Goal: Check status: Check status

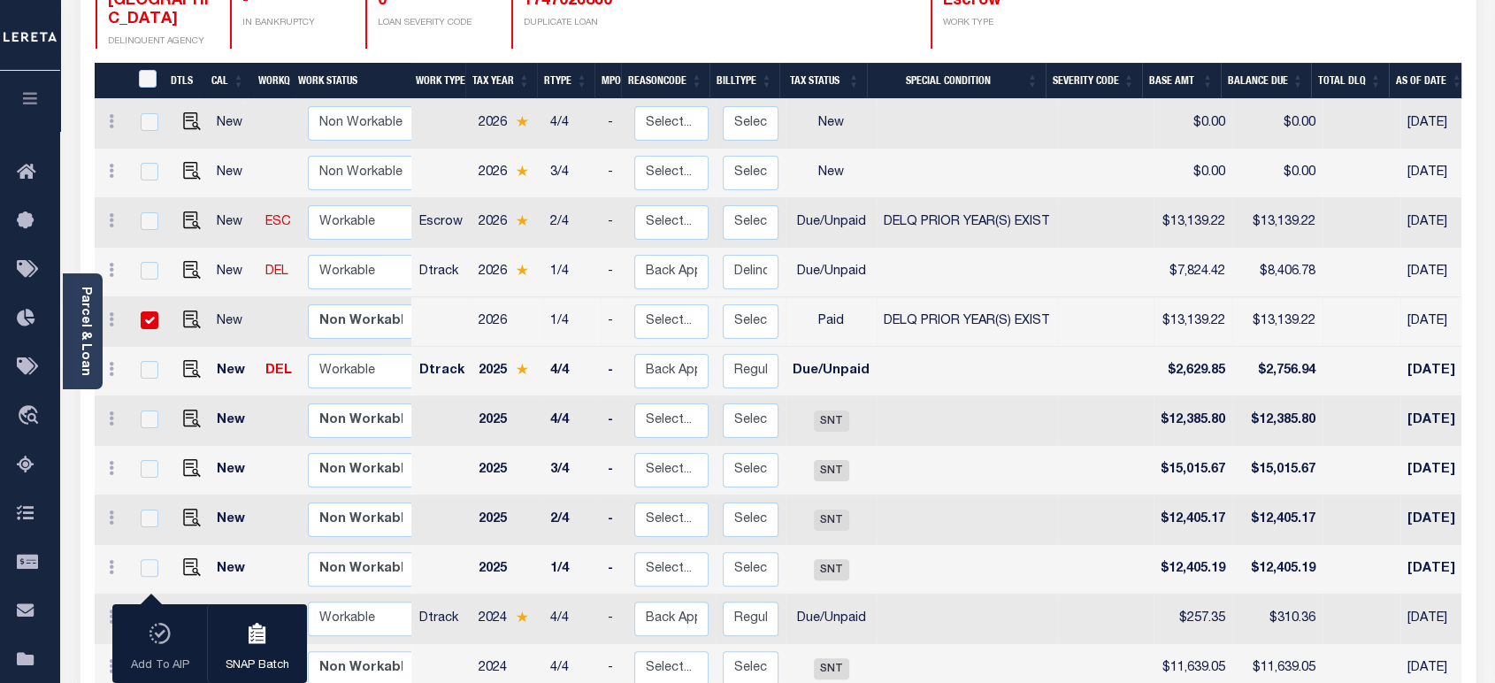
scroll to position [0, 410]
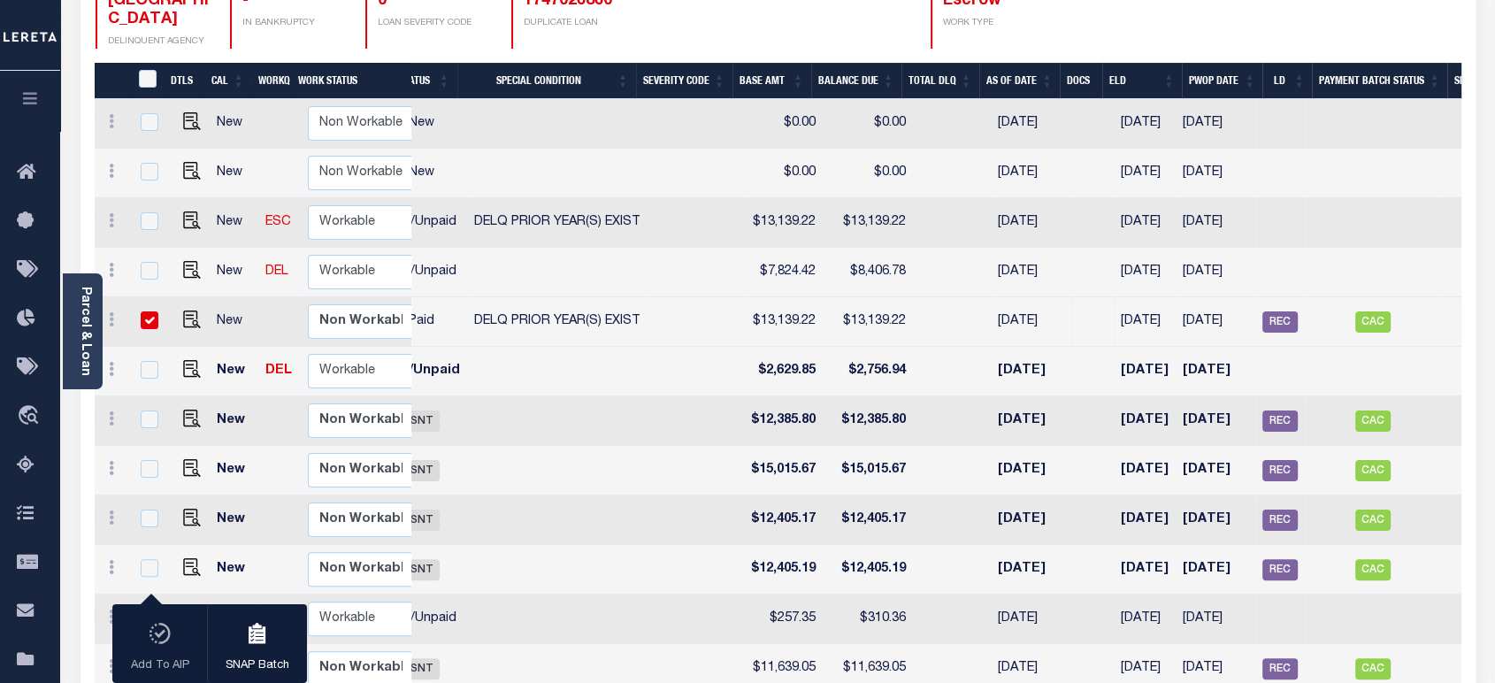
click at [425, 297] on td "Paid" at bounding box center [421, 322] width 91 height 50
checkbox input "false"
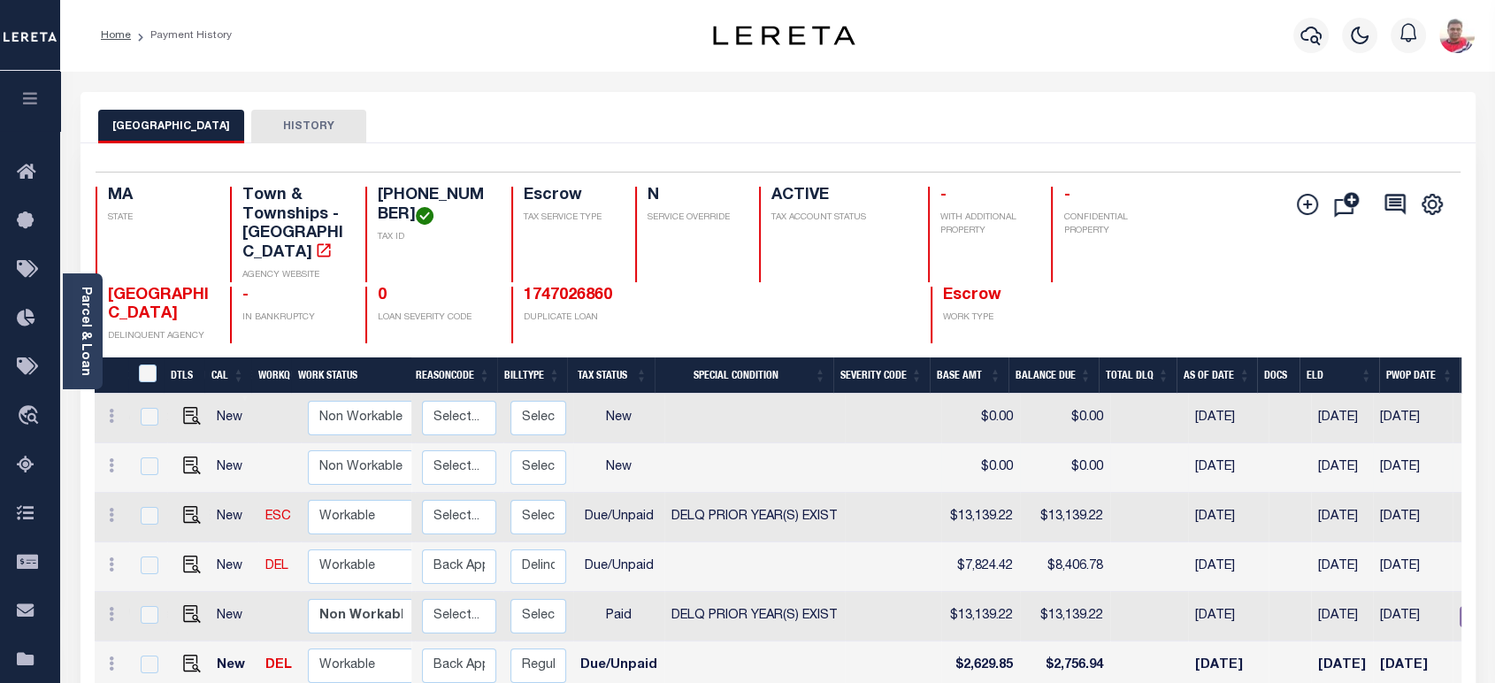
scroll to position [98, 0]
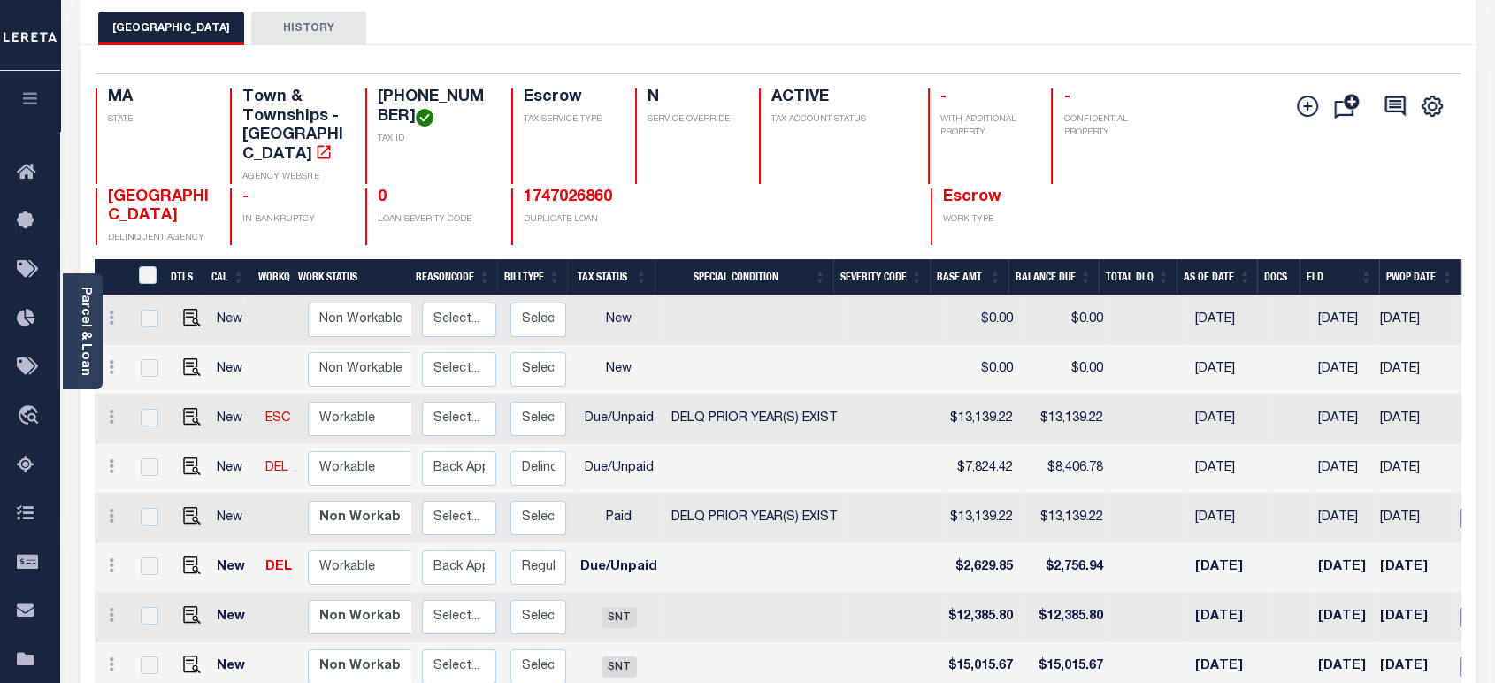
click at [757, 409] on td "DELQ PRIOR YEAR(S) EXIST" at bounding box center [755, 420] width 181 height 50
checkbox input "true"
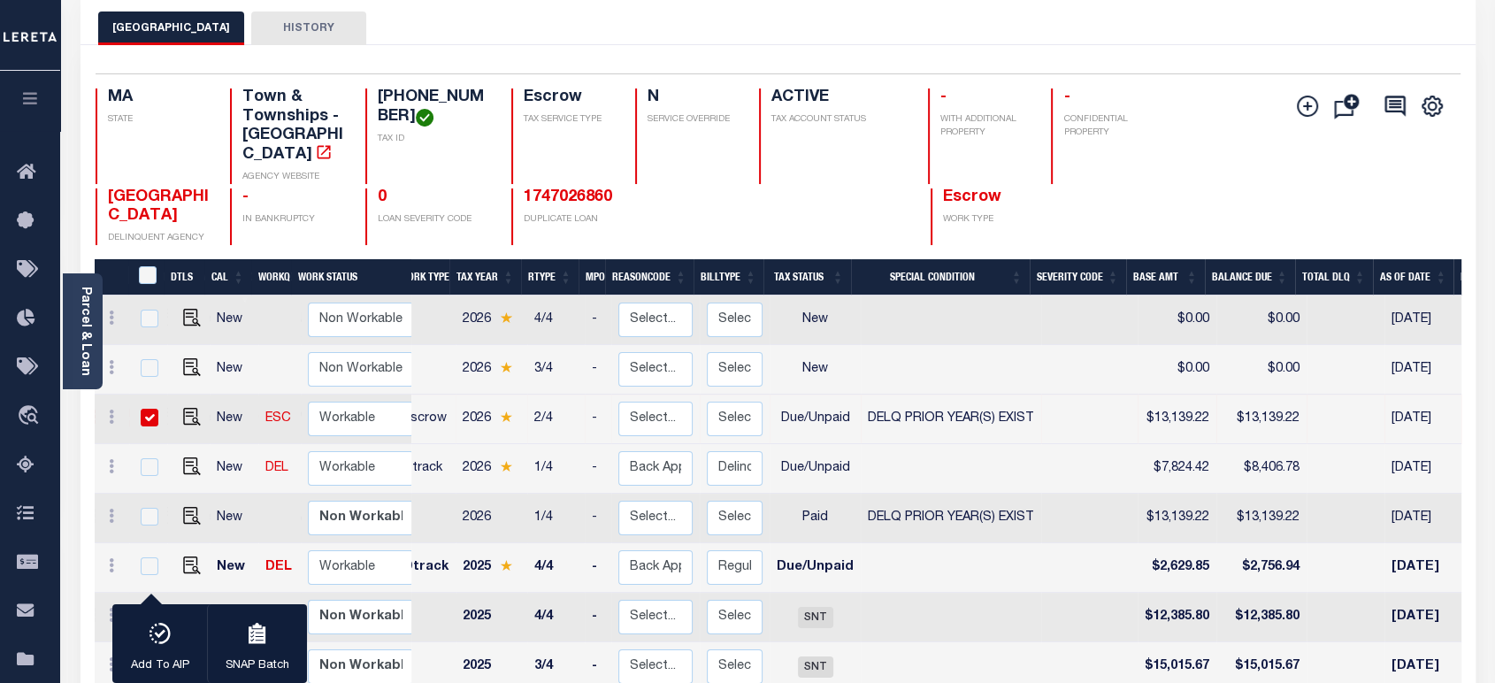
scroll to position [0, 0]
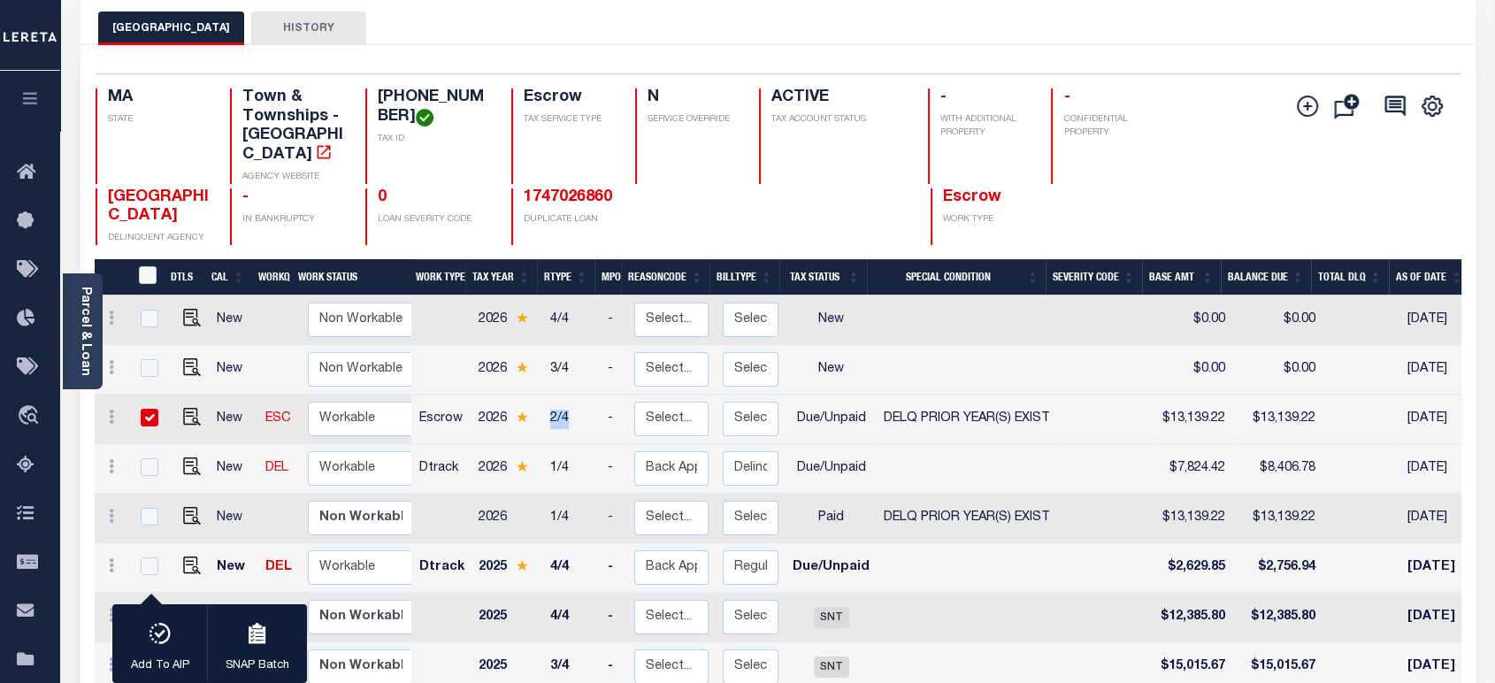
drag, startPoint x: 548, startPoint y: 400, endPoint x: 578, endPoint y: 399, distance: 30.1
click at [578, 399] on td "2/4" at bounding box center [572, 420] width 58 height 50
checkbox input "false"
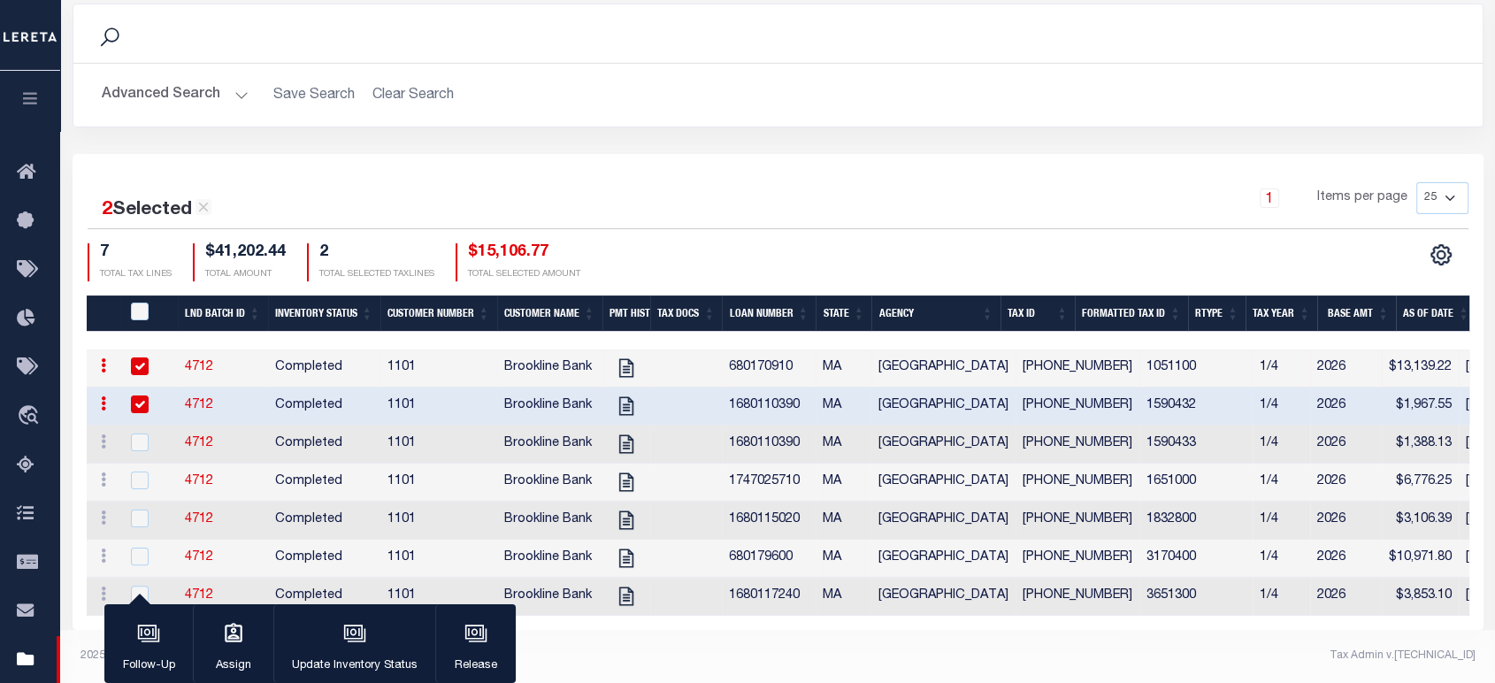
scroll to position [0, 624]
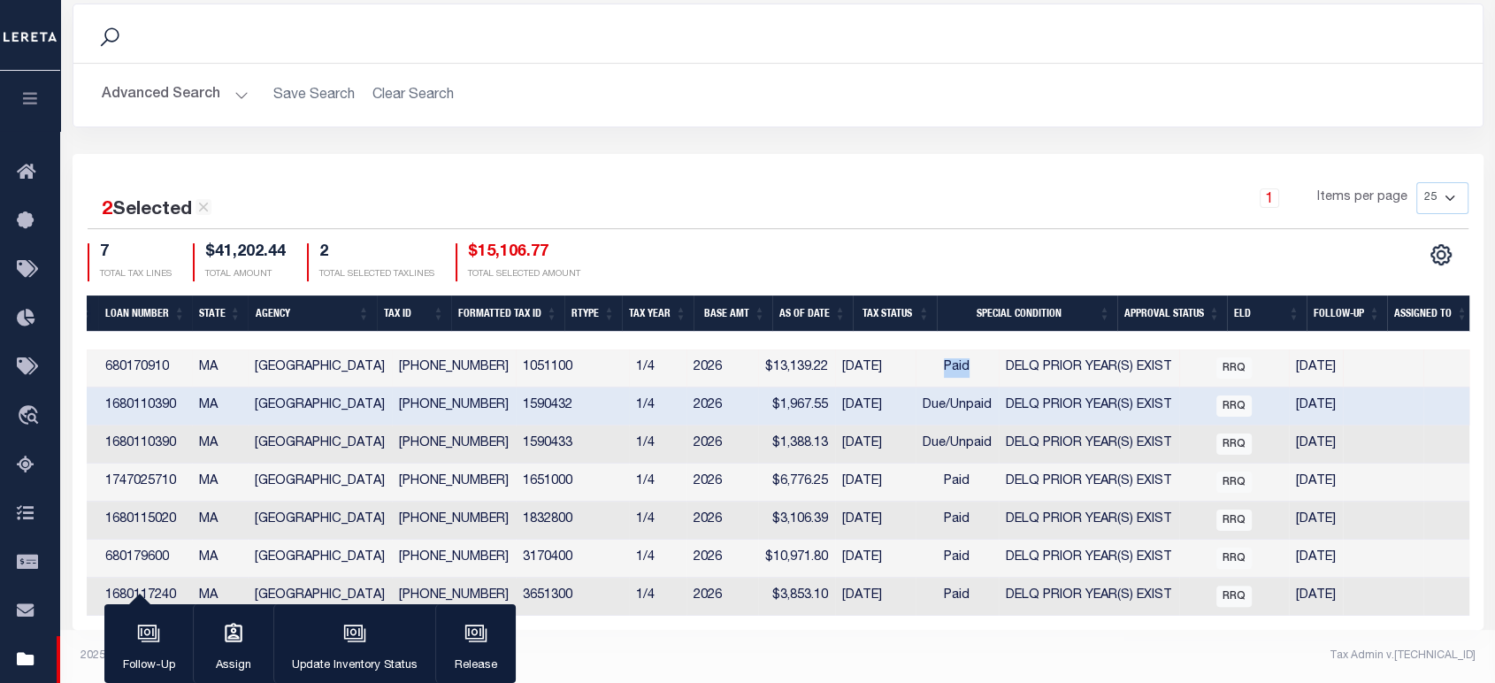
drag, startPoint x: 883, startPoint y: 648, endPoint x: 870, endPoint y: 632, distance: 20.7
click at [880, 647] on footer "2025 © [PERSON_NAME]. Tax Admin v.[TECHNICAL_ID]" at bounding box center [777, 656] width 1435 height 53
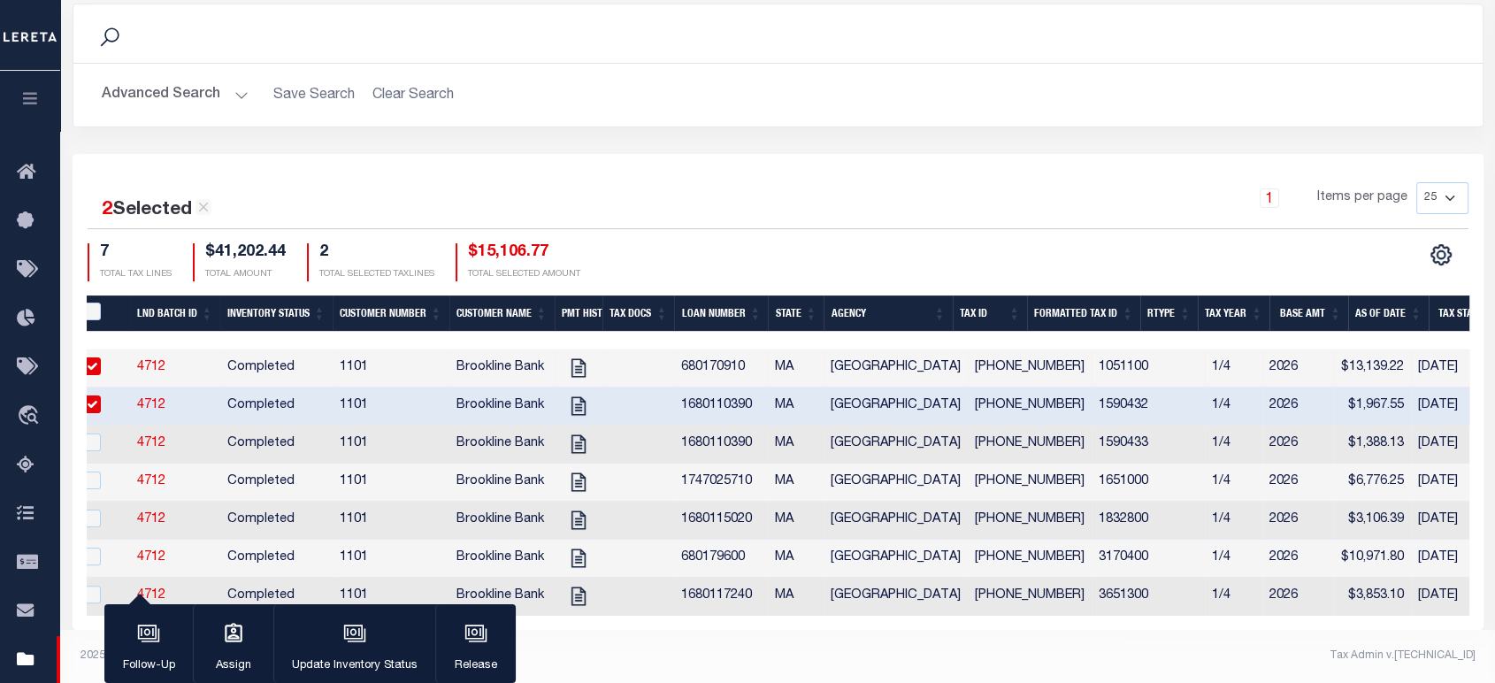
scroll to position [0, 0]
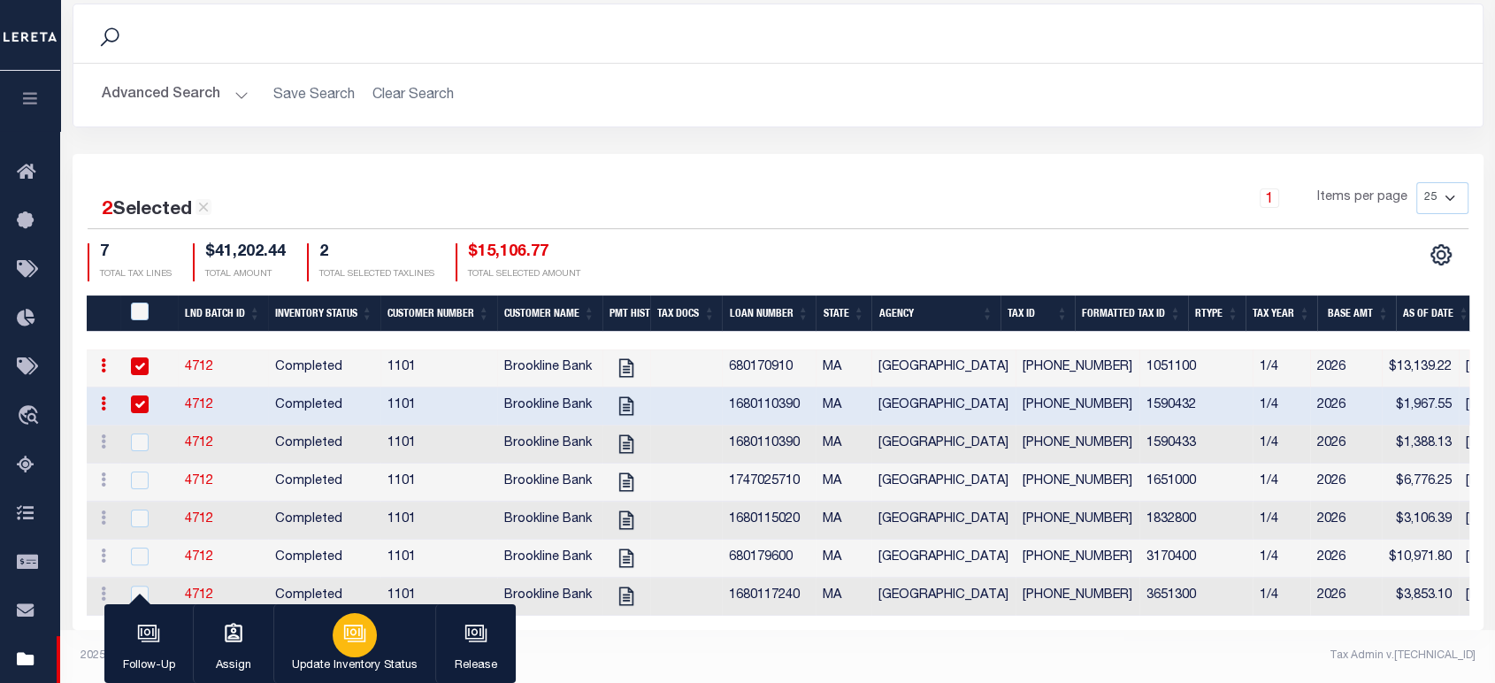
click at [361, 638] on icon "button" at bounding box center [354, 633] width 23 height 23
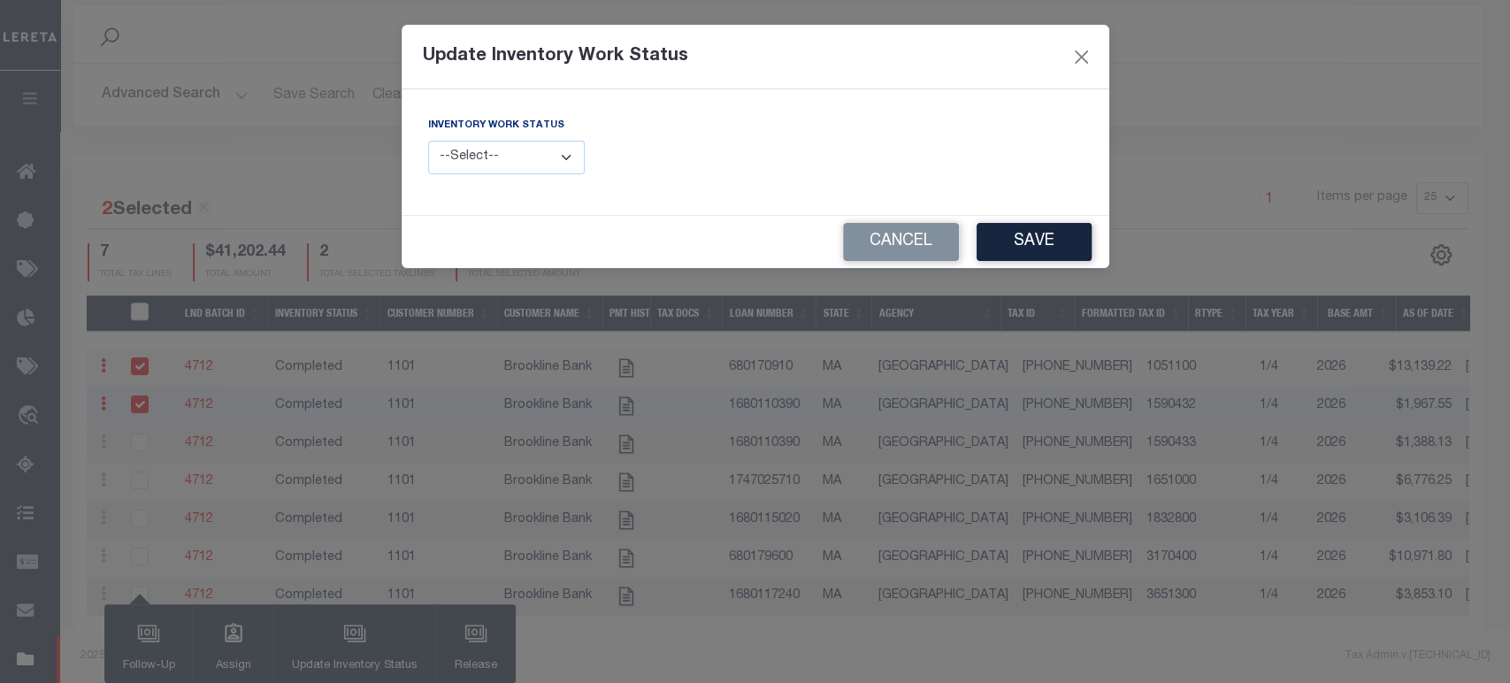
drag, startPoint x: 488, startPoint y: 155, endPoint x: 490, endPoint y: 168, distance: 13.4
click at [488, 155] on select "--Select-- Open Completed Reported" at bounding box center [507, 158] width 158 height 35
click at [881, 234] on button "Cancel" at bounding box center [901, 242] width 116 height 38
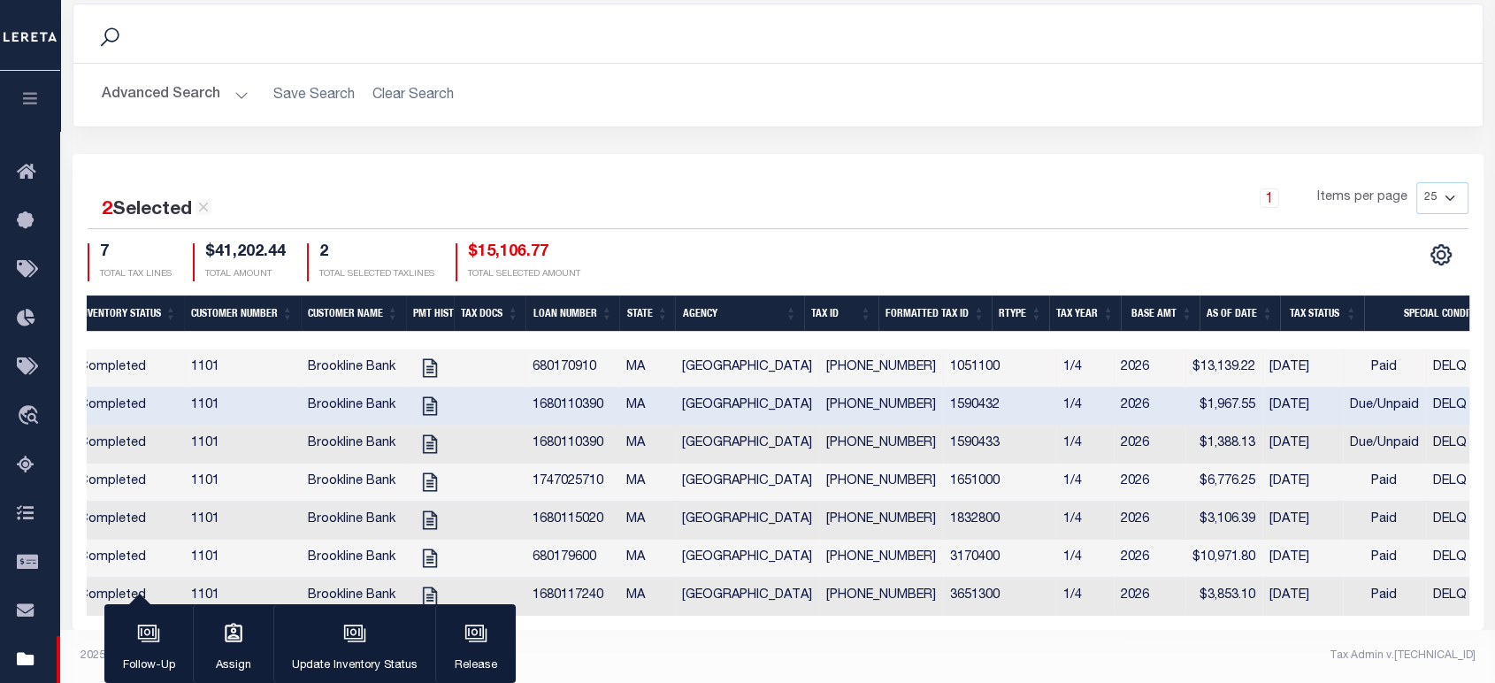
scroll to position [0, 215]
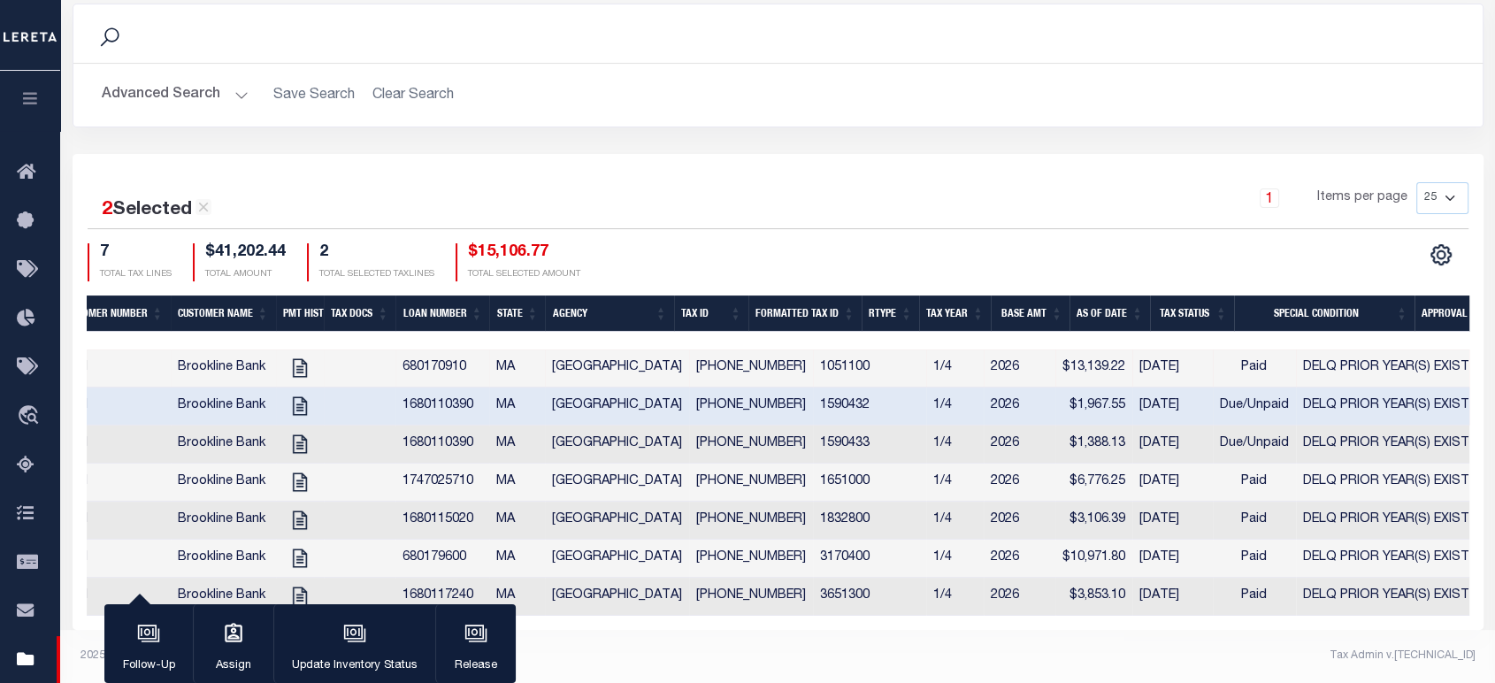
drag, startPoint x: 934, startPoint y: 617, endPoint x: 1077, endPoint y: 617, distance: 142.5
click at [1077, 617] on div "2 Selected 7 Results 1 Items per page 25 50 100 200 7 $41,202.44 2" at bounding box center [778, 392] width 1411 height 476
